Goal: Information Seeking & Learning: Understand process/instructions

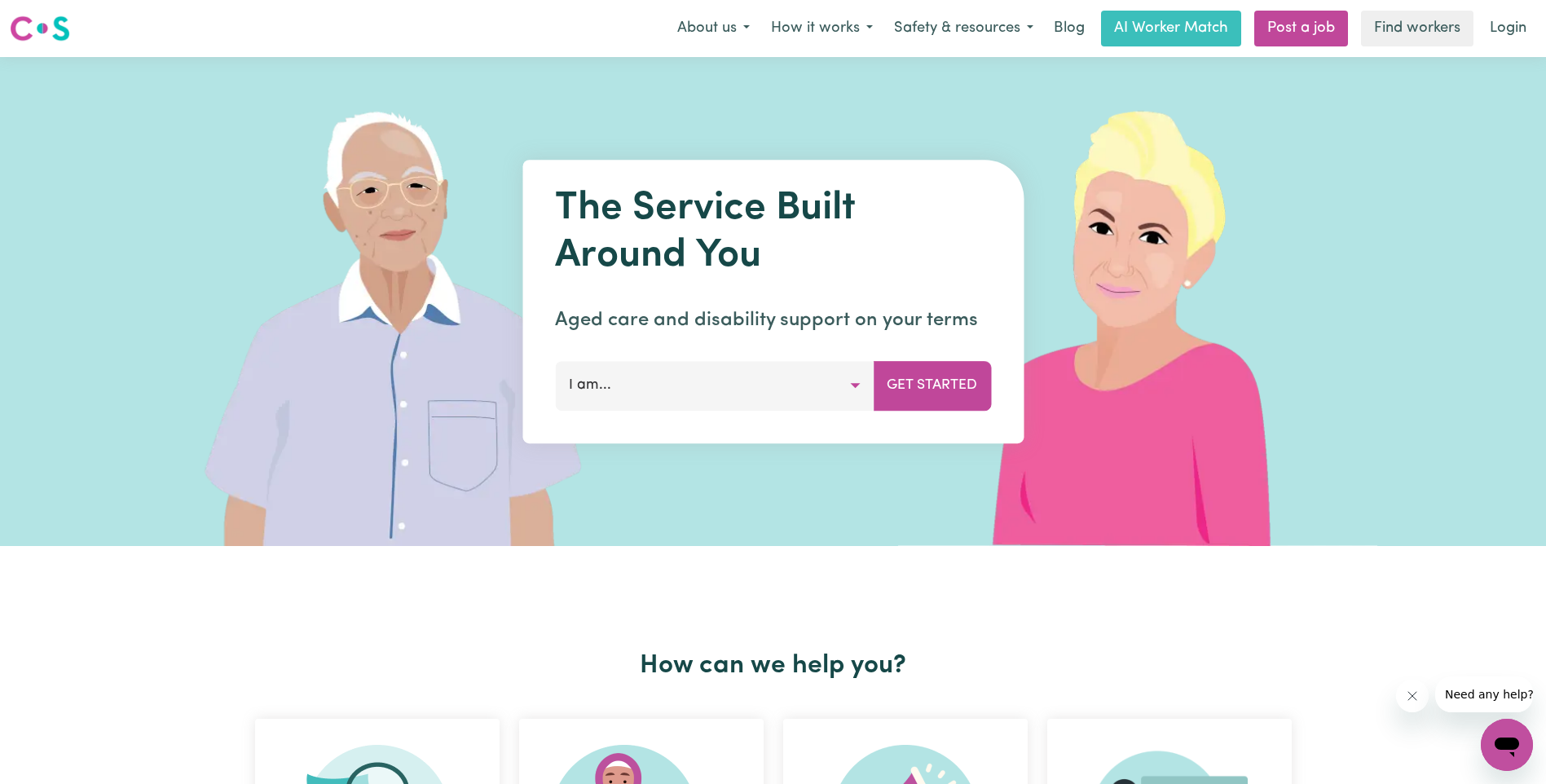
click at [680, 389] on button "I am..." at bounding box center [715, 385] width 319 height 49
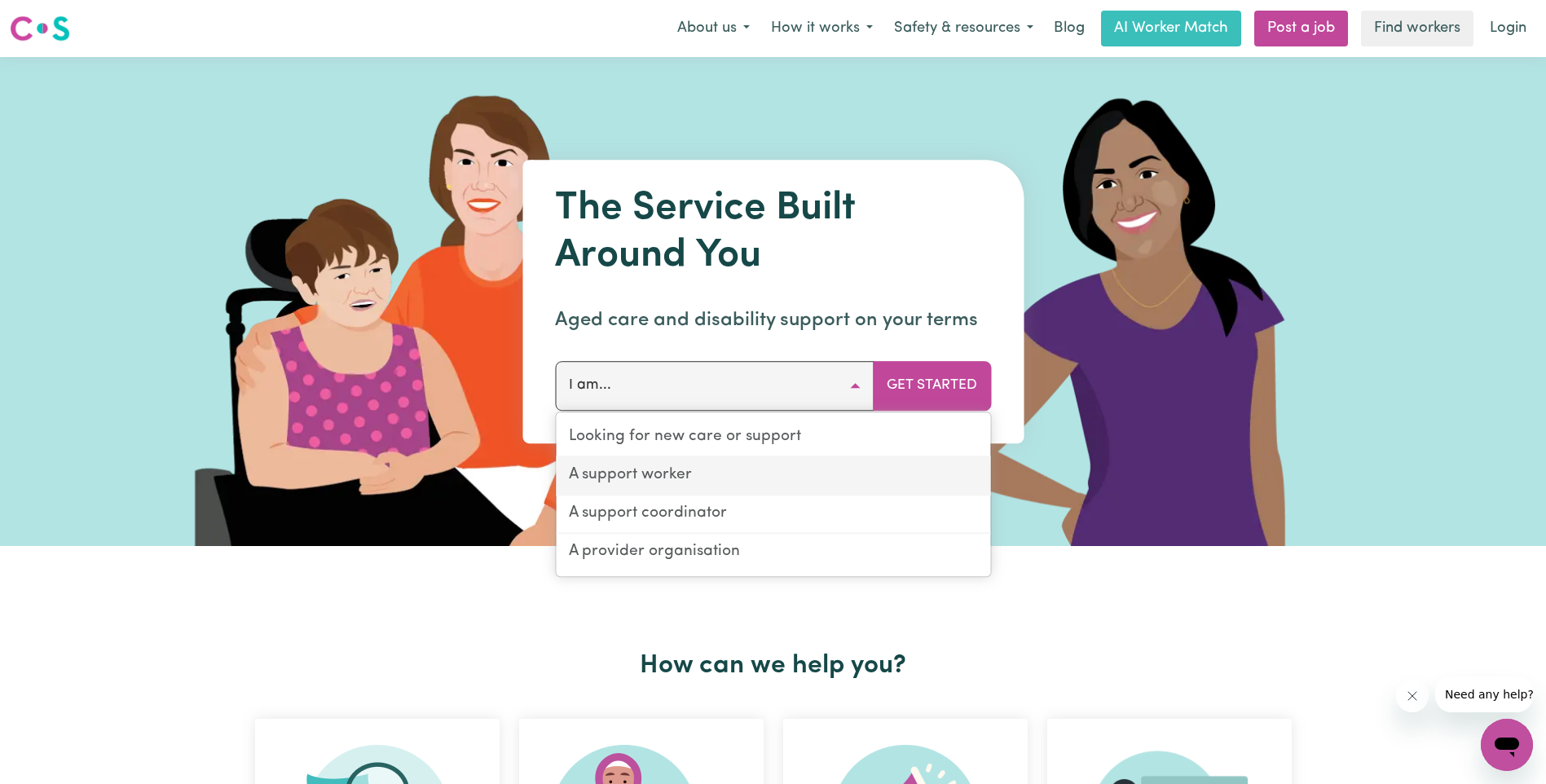
click at [674, 467] on link "A support worker" at bounding box center [773, 476] width 434 height 38
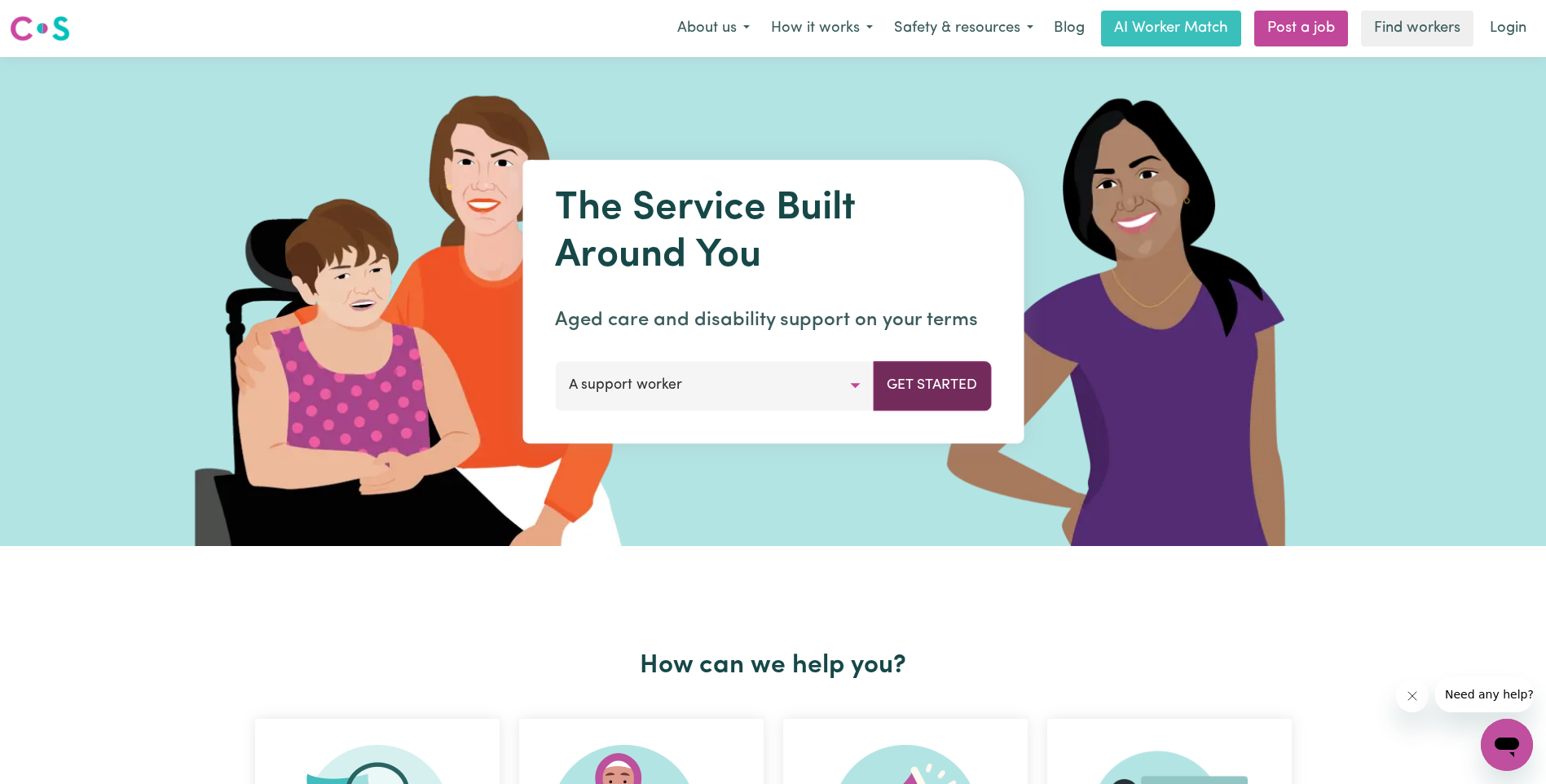
click at [931, 384] on button "Get Started" at bounding box center [932, 385] width 118 height 49
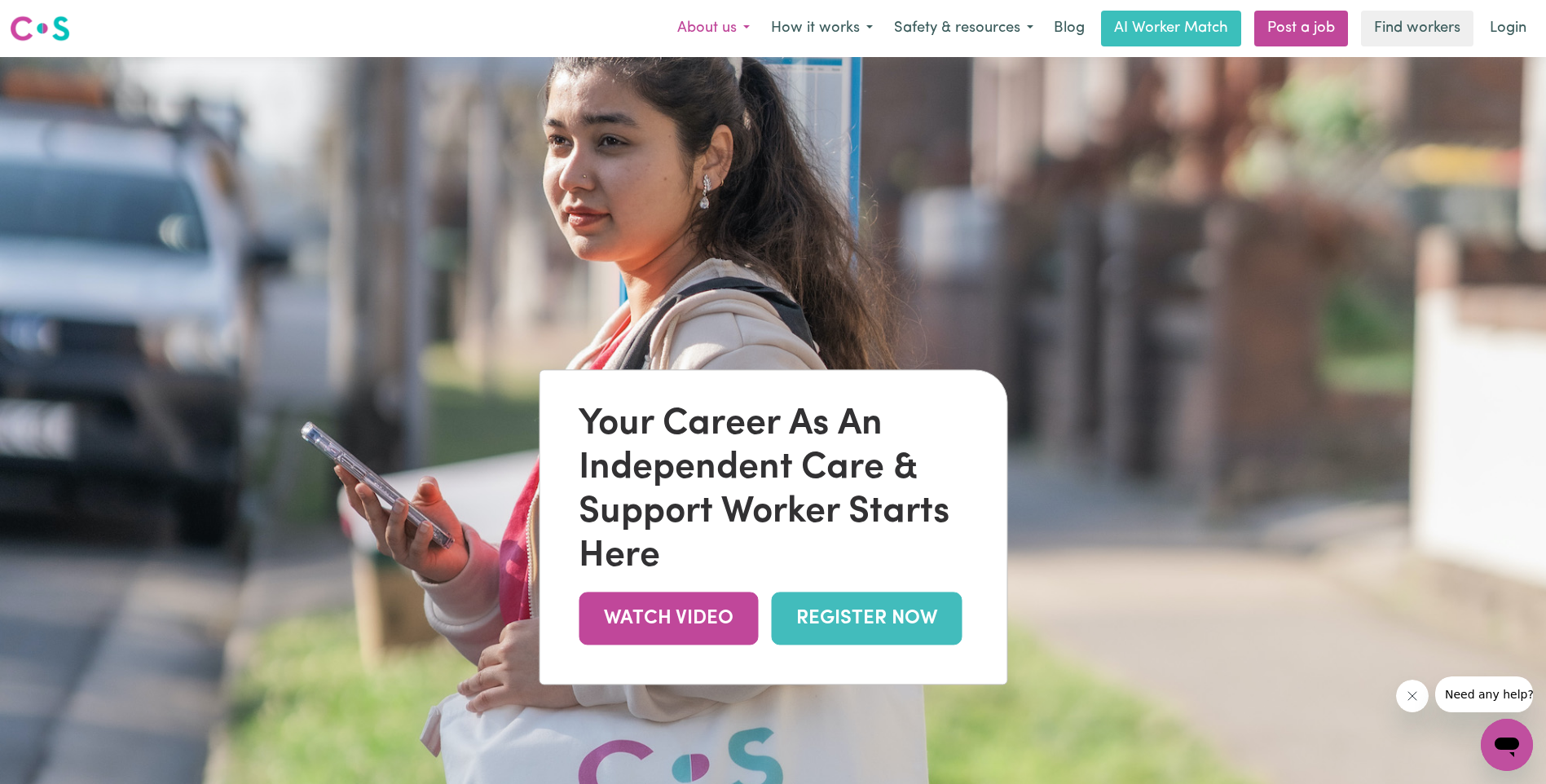
click at [725, 32] on button "About us" at bounding box center [714, 28] width 94 height 34
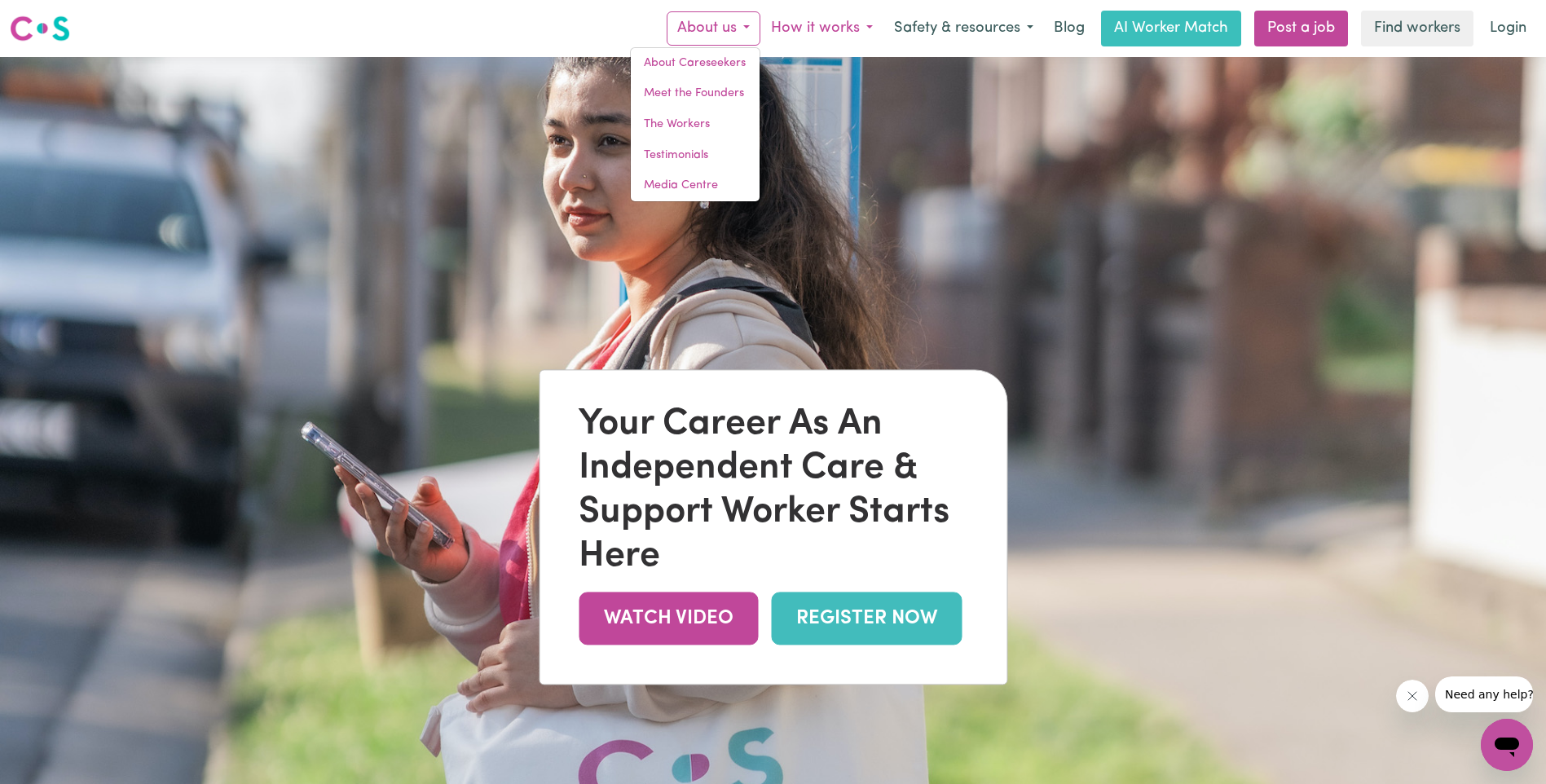
click at [801, 32] on button "How it works" at bounding box center [822, 28] width 123 height 34
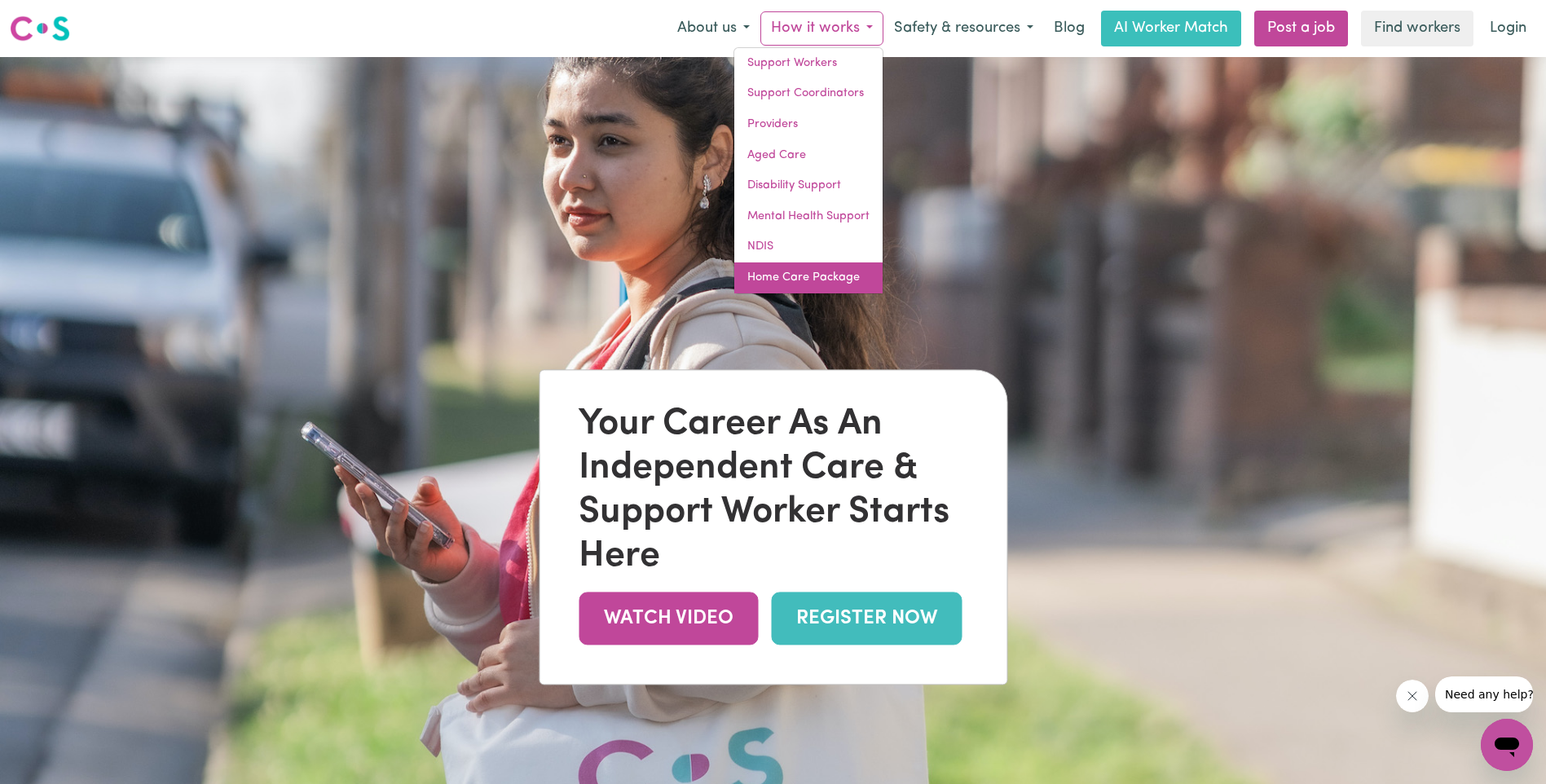
click at [786, 271] on link "Home Care Package" at bounding box center [809, 278] width 149 height 31
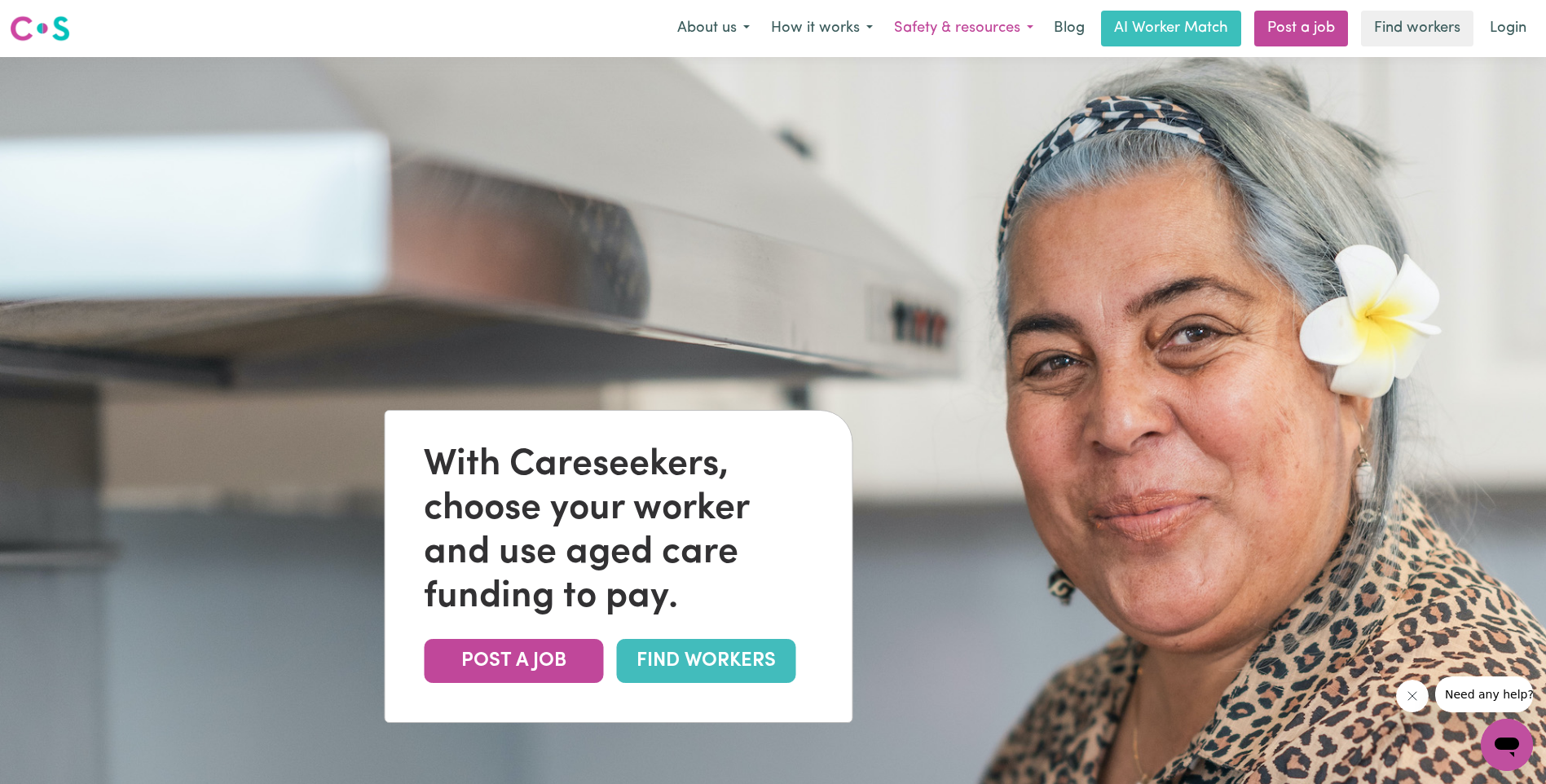
click at [965, 36] on button "Safety & resources" at bounding box center [964, 28] width 160 height 34
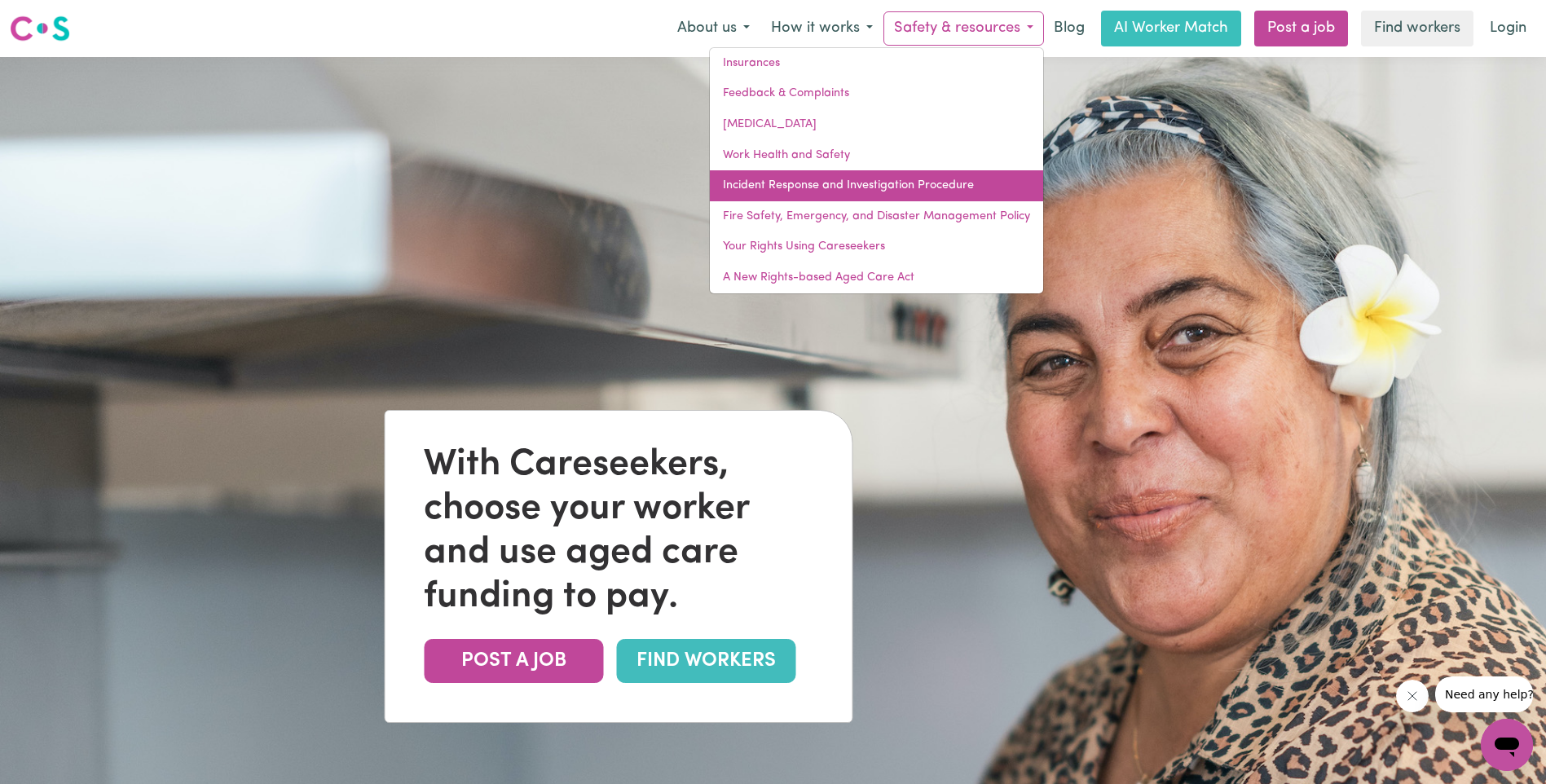
click at [763, 187] on link "Incident Response and Investigation Procedure" at bounding box center [876, 186] width 333 height 31
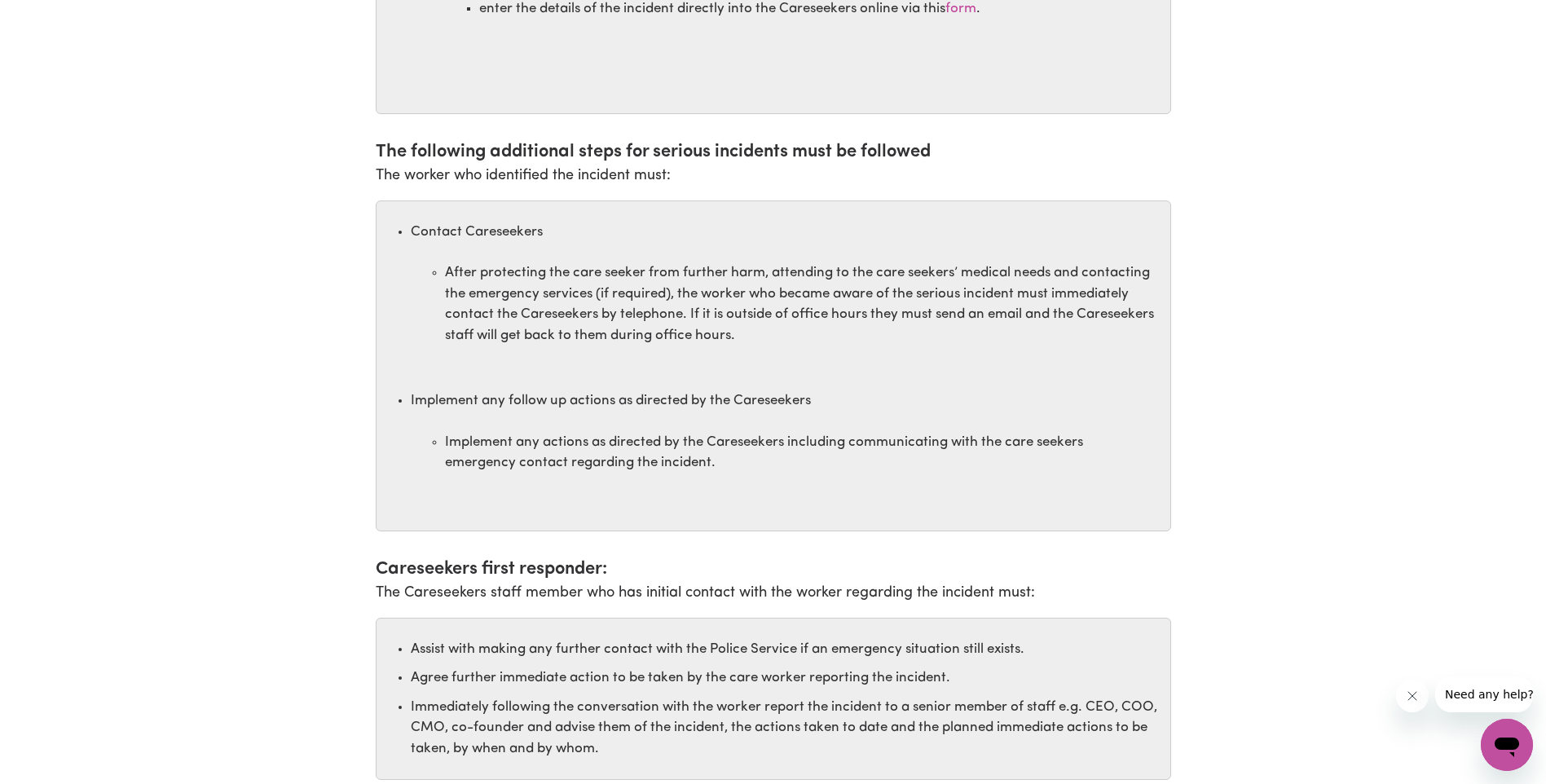
scroll to position [2689, 0]
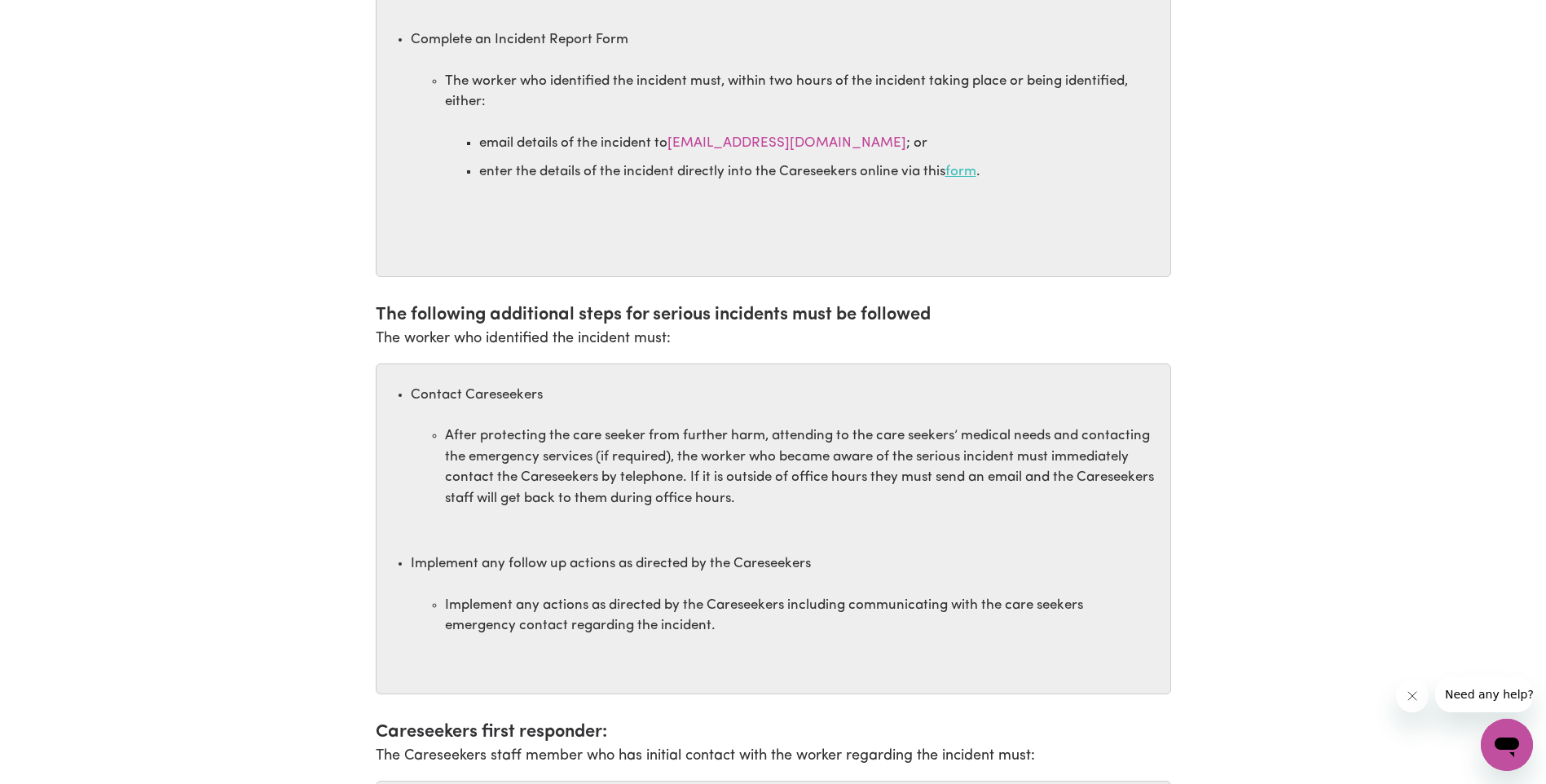
click at [969, 178] on link "form" at bounding box center [961, 171] width 31 height 14
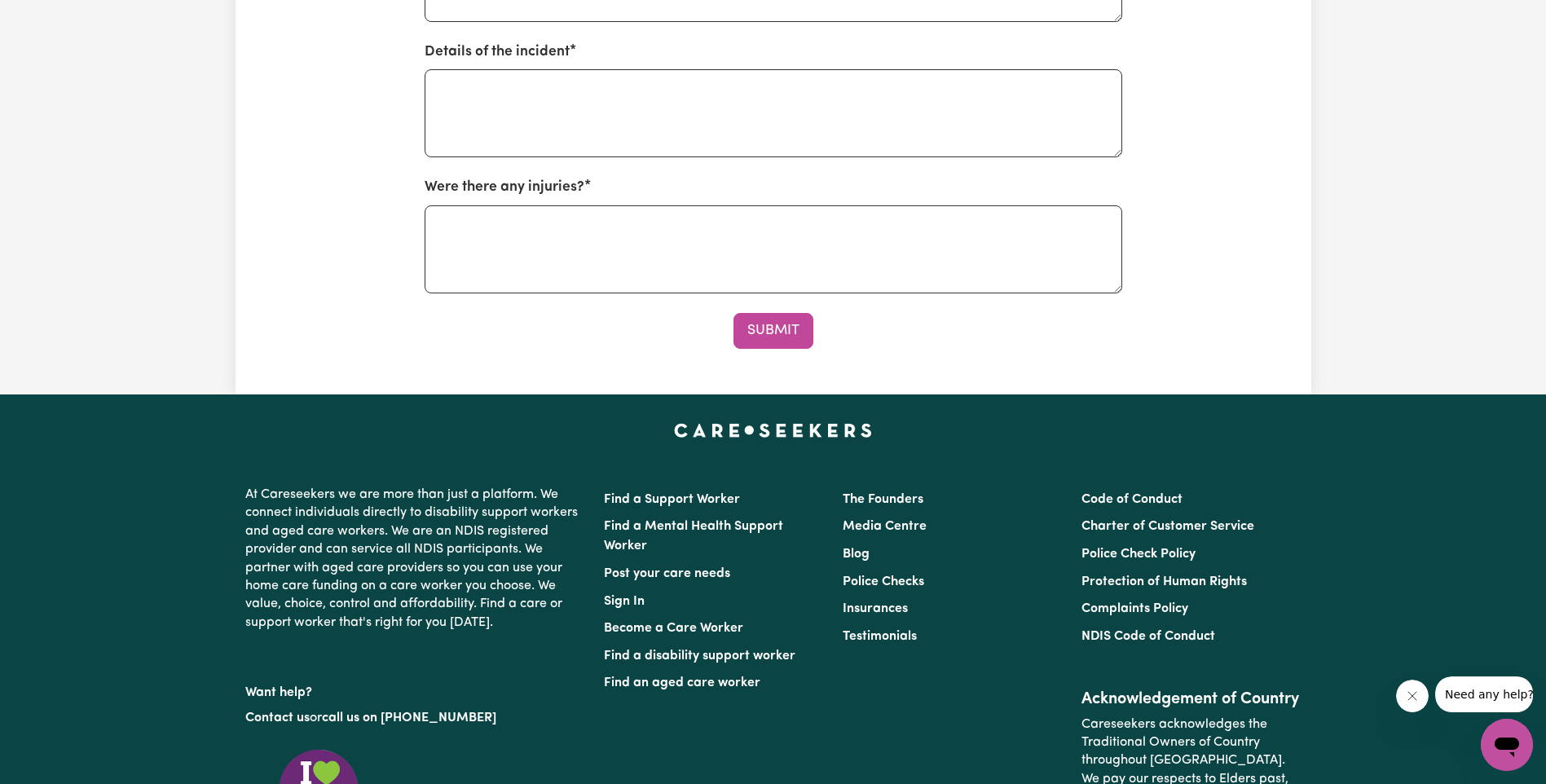
scroll to position [1141, 0]
